Goal: Information Seeking & Learning: Learn about a topic

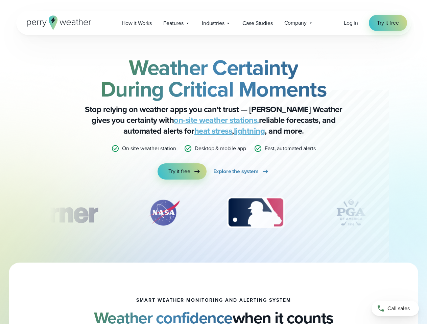
click at [213, 162] on div "Weather Certainty During Critical Moments Stop relying on weather apps you can’…" at bounding box center [213, 118] width 327 height 123
click at [213, 23] on span "Industries" at bounding box center [213, 23] width 22 height 8
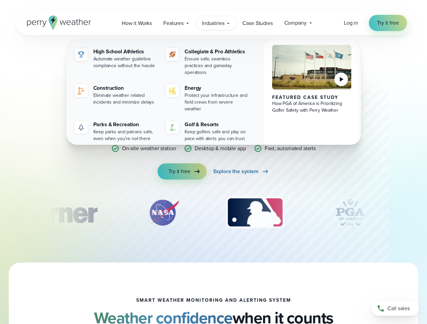
click at [213, 213] on div "slideshow" at bounding box center [213, 213] width 327 height 34
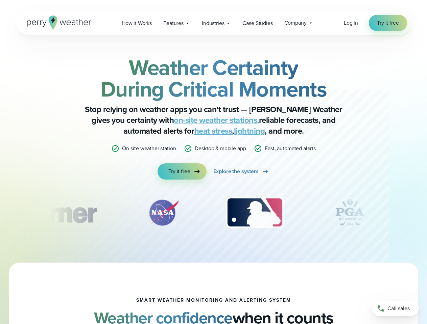
click at [0, 213] on div "Weather Certainty During Critical Moments Stop relying on weather apps you can’…" at bounding box center [213, 149] width 427 height 228
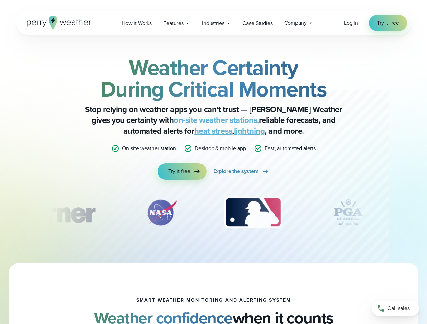
click at [0, 213] on div "Weather Certainty During Critical Moments Stop relying on weather apps you can’…" at bounding box center [213, 149] width 427 height 228
